Goal: Information Seeking & Learning: Learn about a topic

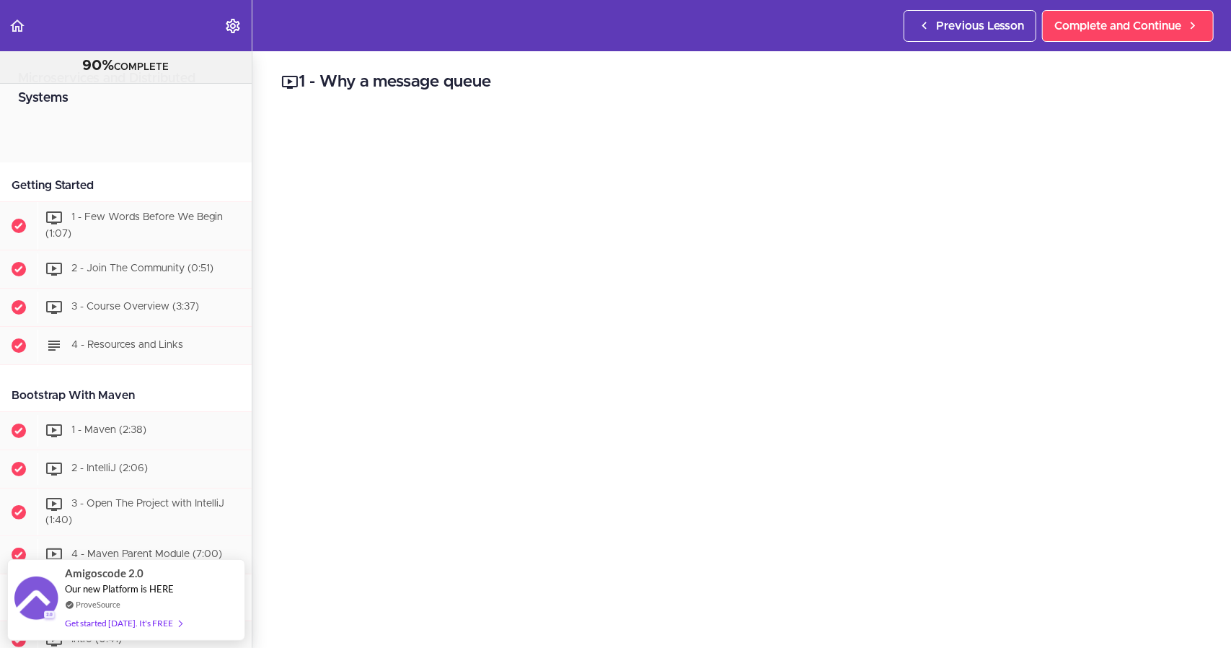
scroll to position [2674, 0]
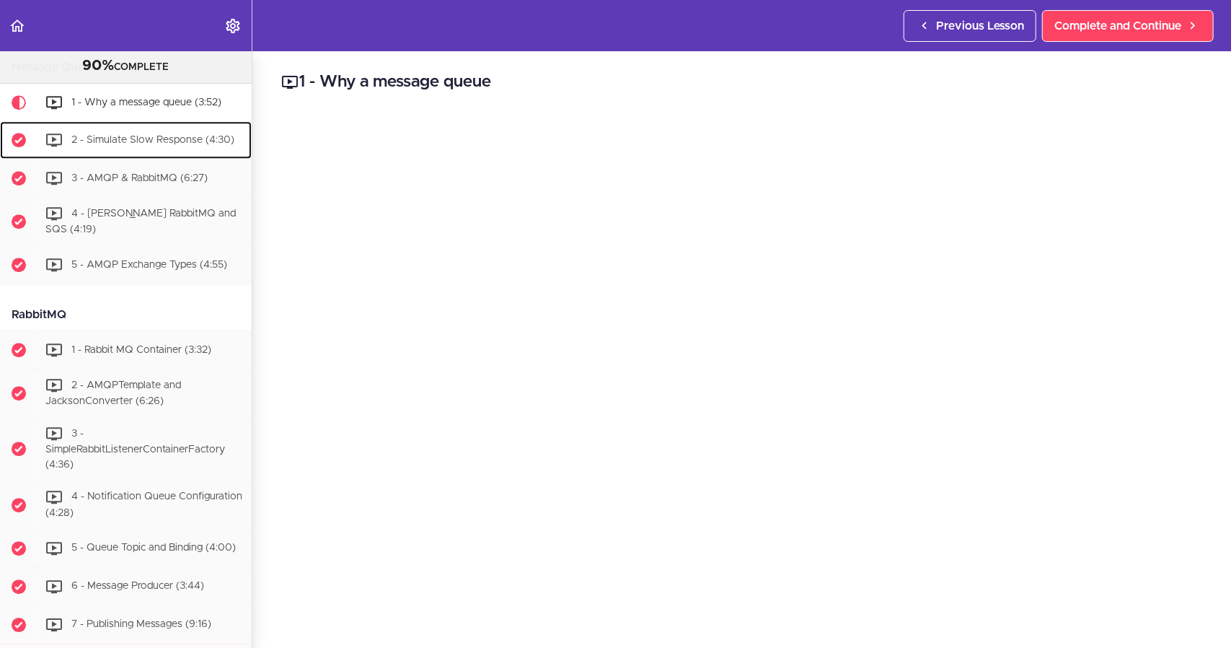
click at [136, 145] on span "2 - Simulate Slow Response (4:30)" at bounding box center [152, 140] width 163 height 10
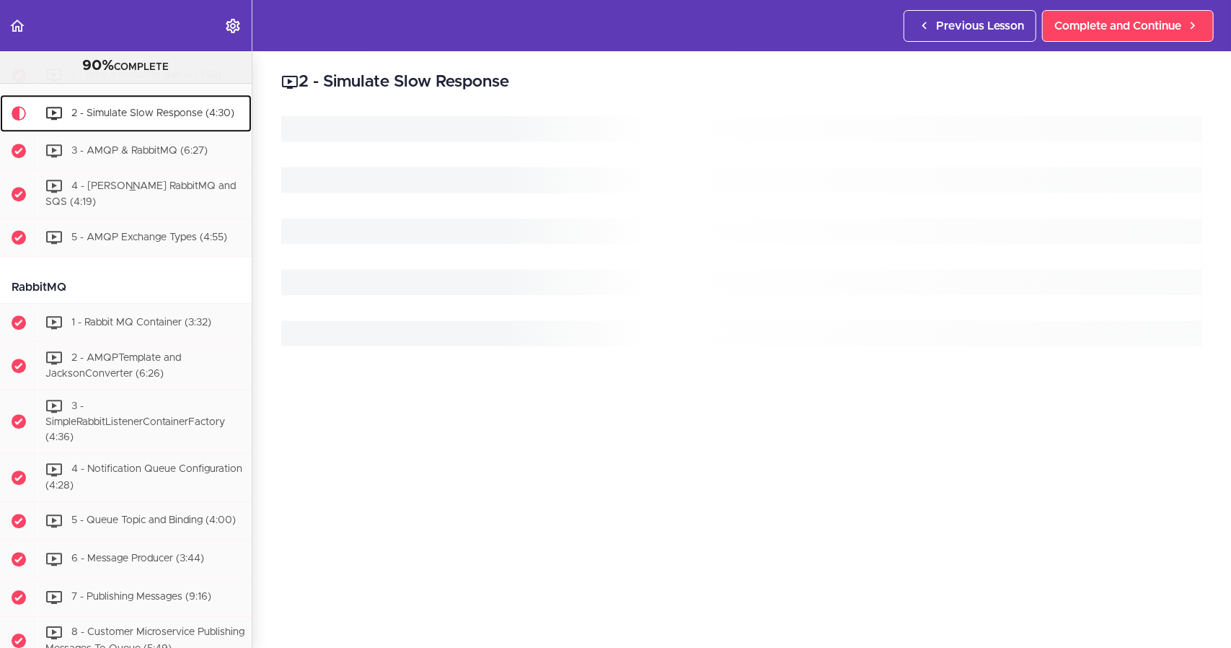
scroll to position [2712, 0]
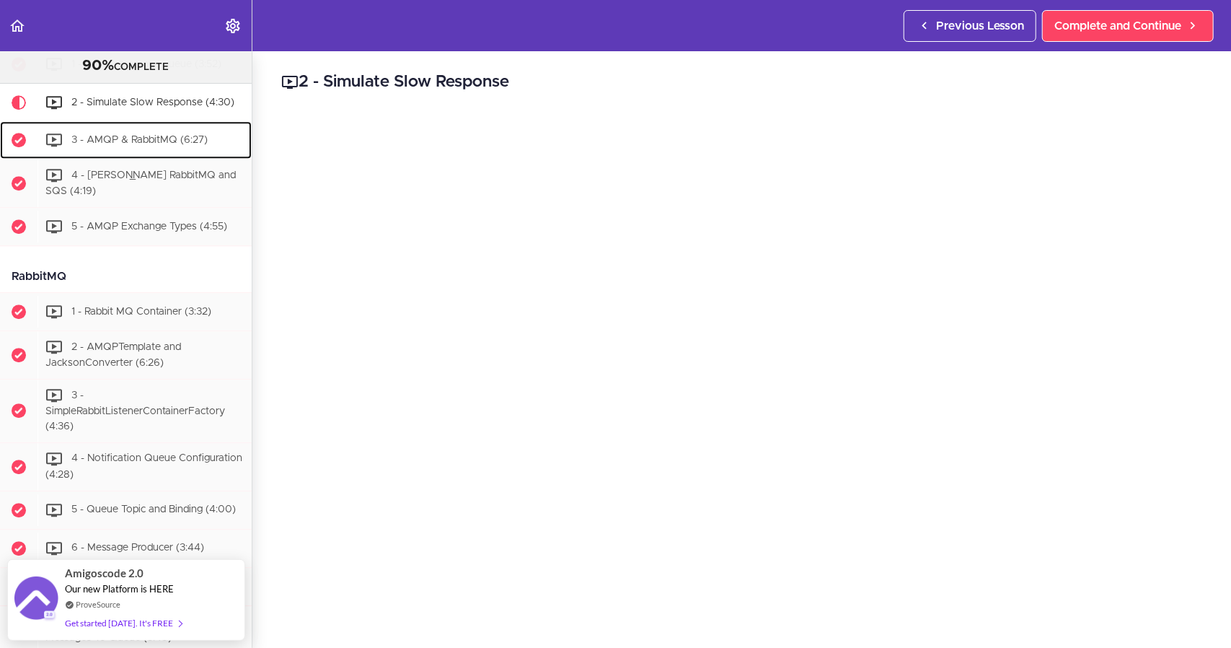
click at [136, 145] on span "3 - AMQP & RabbitMQ (6:27)" at bounding box center [139, 140] width 136 height 10
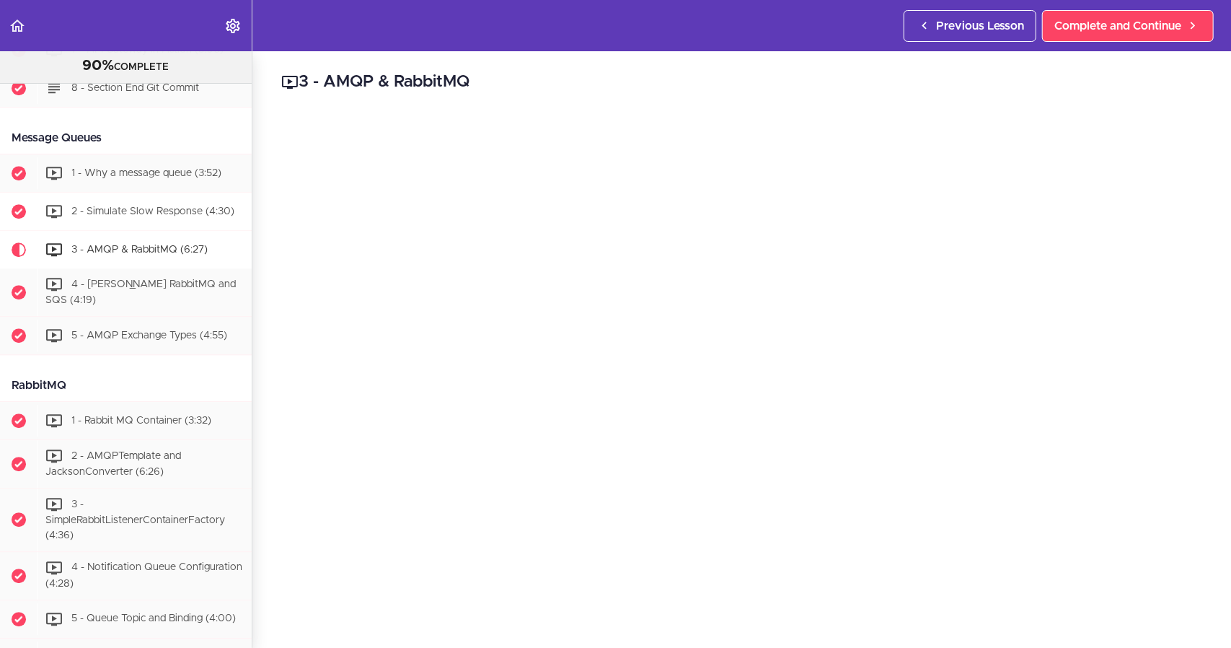
scroll to position [2606, 0]
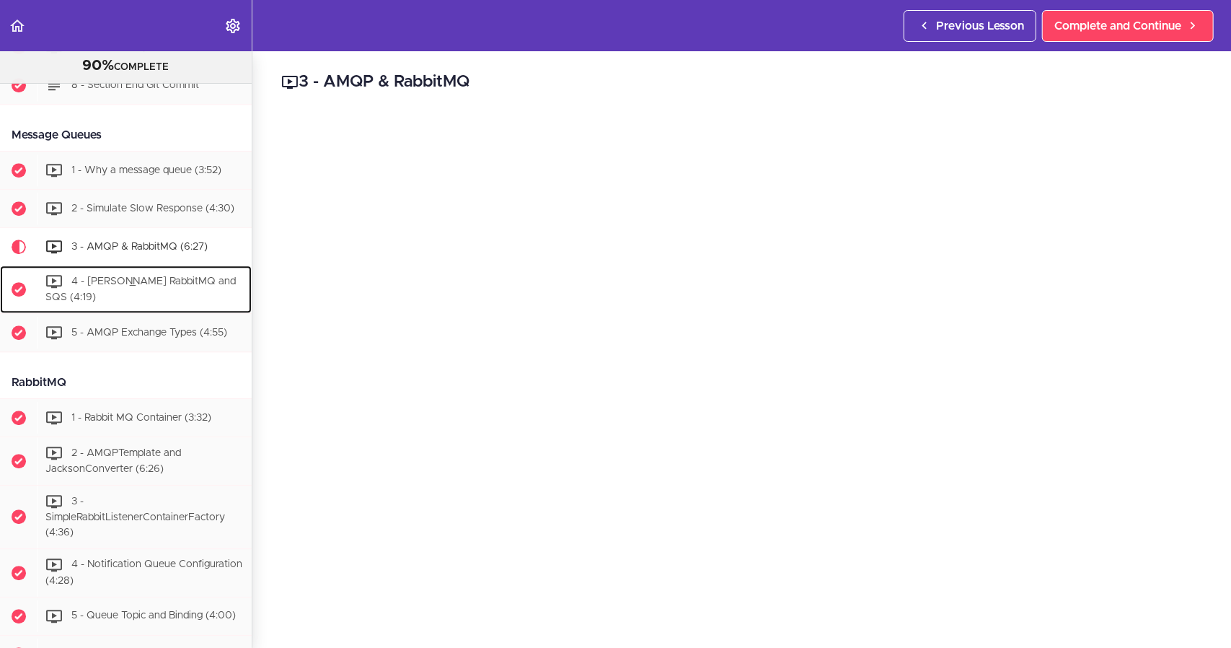
click at [143, 301] on span "4 - [PERSON_NAME] RabbitMQ and SQS (4:19)" at bounding box center [140, 289] width 190 height 27
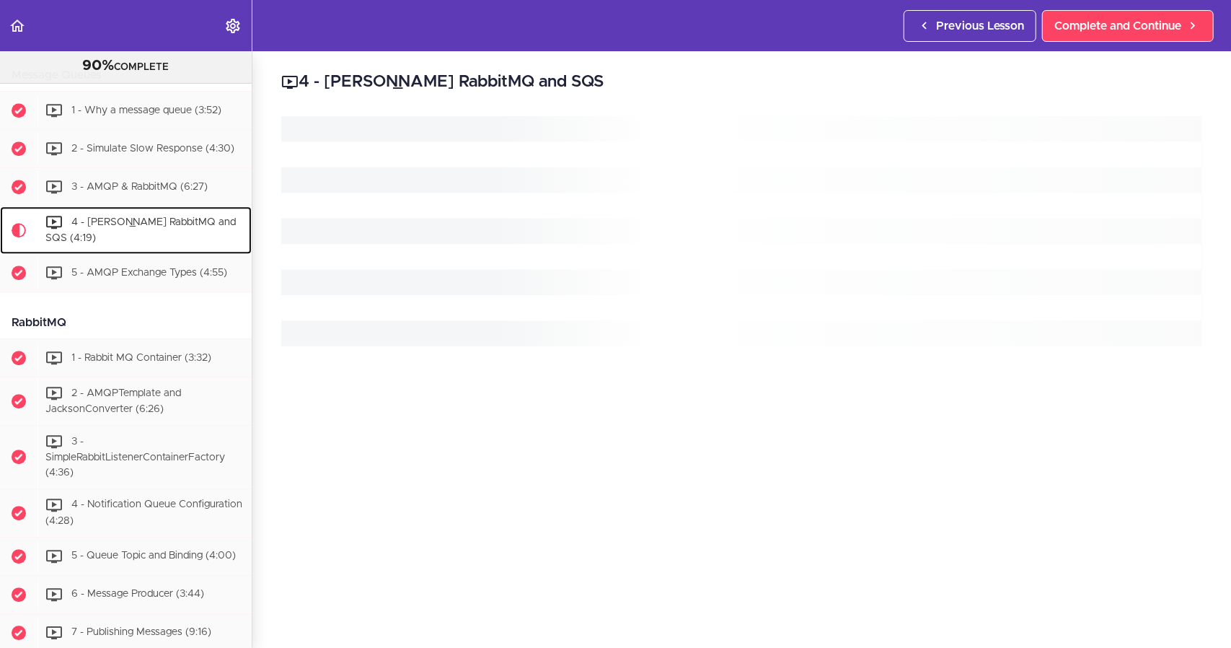
scroll to position [2788, 0]
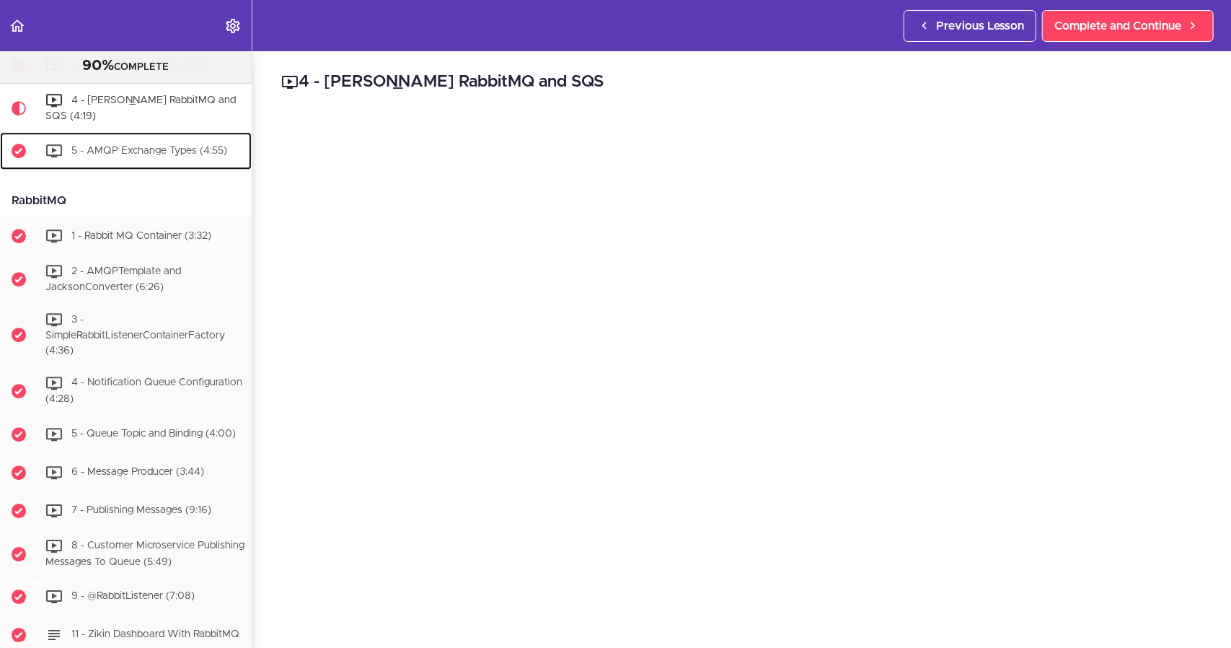
click at [136, 155] on span "5 - AMQP Exchange Types (4:55)" at bounding box center [149, 150] width 156 height 10
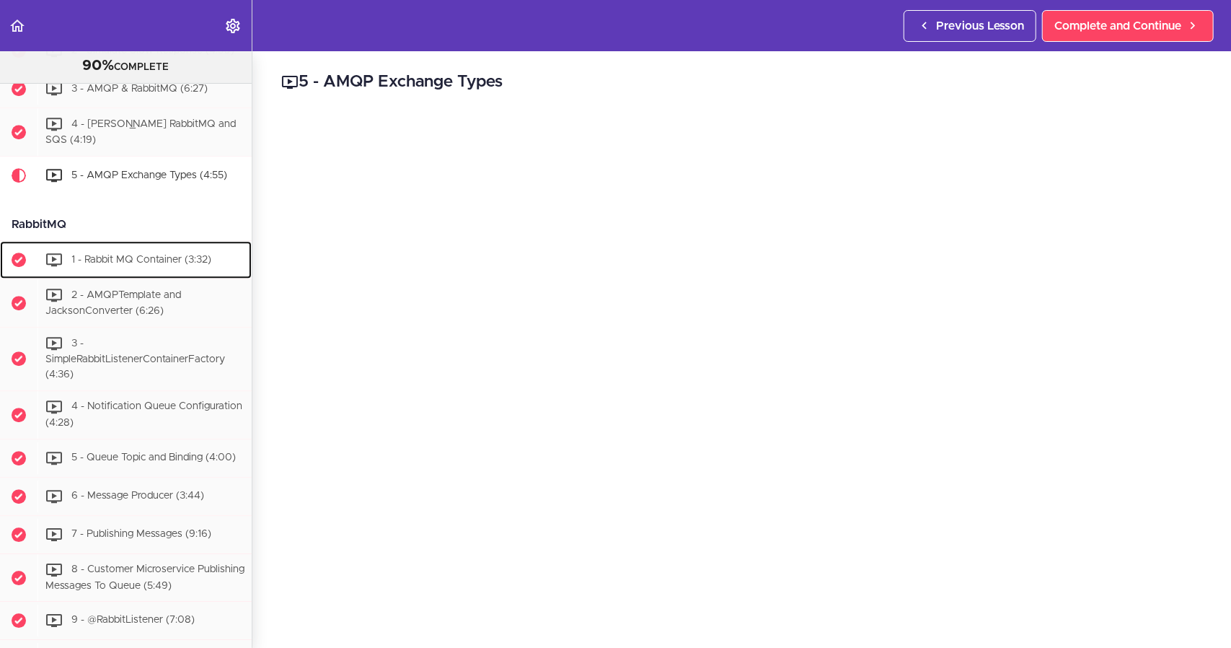
click at [123, 264] on span "1 - Rabbit MQ Container (3:32)" at bounding box center [141, 259] width 140 height 10
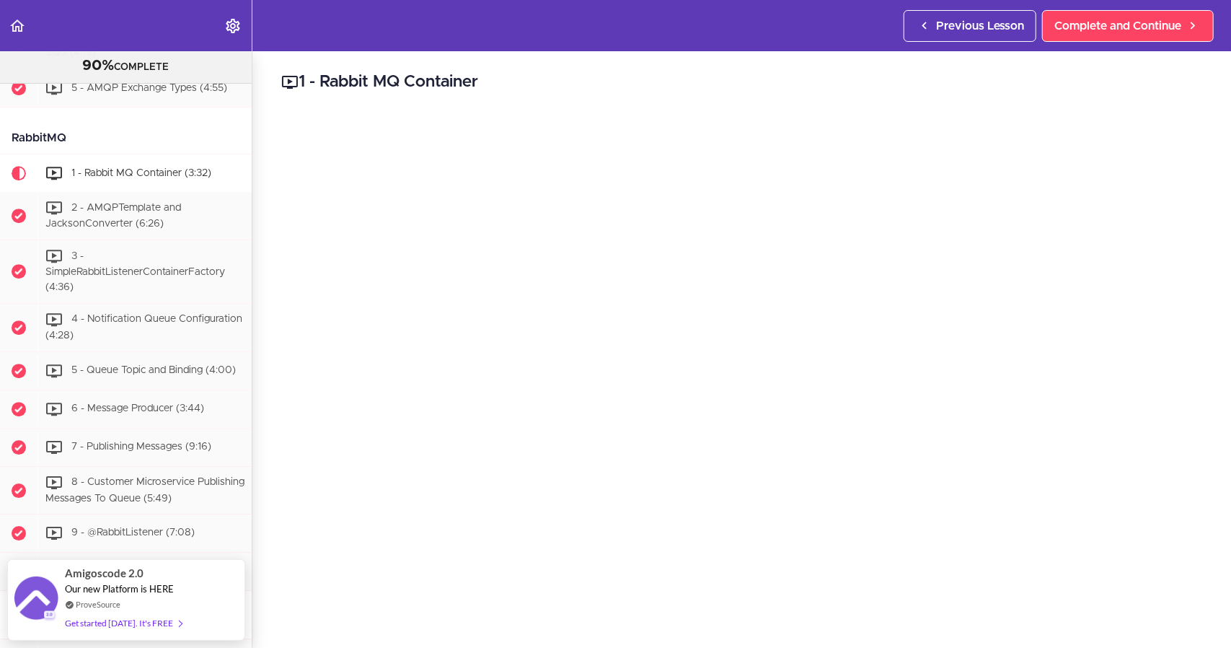
scroll to position [2849, 0]
